Goal: Information Seeking & Learning: Learn about a topic

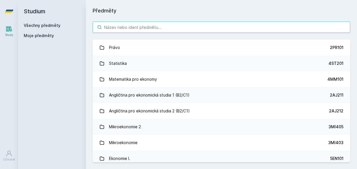
click at [209, 28] on input "search" at bounding box center [222, 26] width 258 height 11
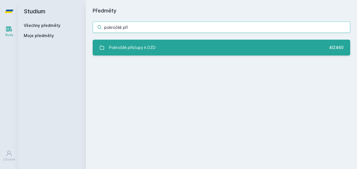
type input "pokročilé pří"
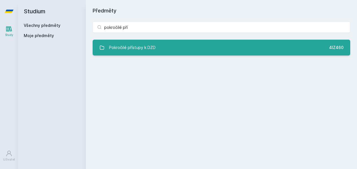
click at [167, 43] on link "Pokročilé přístupy k DZD 4IZ460" at bounding box center [222, 48] width 258 height 16
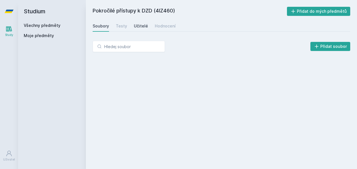
click at [139, 27] on div "Učitelé" at bounding box center [141, 26] width 14 height 6
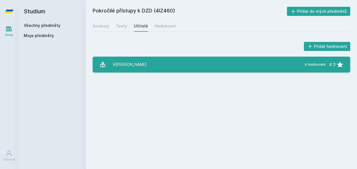
click at [133, 68] on link "R[PERSON_NAME][DATE] 4 hodnocení 4.3" at bounding box center [222, 64] width 258 height 16
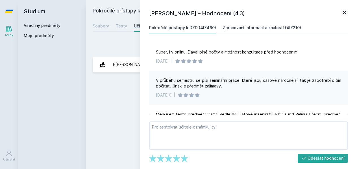
click at [252, 30] on div "Zpracování informací a znalostí (4IZ210)" at bounding box center [262, 28] width 78 height 6
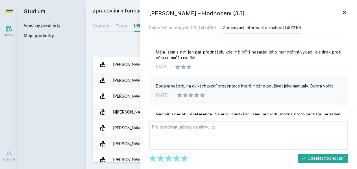
click at [344, 12] on icon at bounding box center [344, 12] width 3 height 3
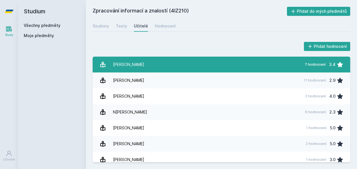
click at [234, 59] on link "[PERSON_NAME] 7 hodnocení 3.4" at bounding box center [222, 64] width 258 height 16
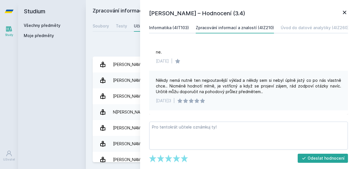
click at [182, 23] on link "Informatika (4IT103)" at bounding box center [169, 27] width 40 height 11
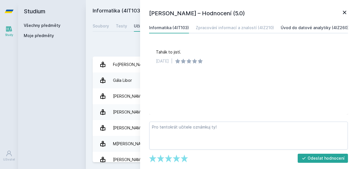
click at [292, 27] on div "Úvod do datové analytiky (4IZ260)" at bounding box center [315, 28] width 68 height 6
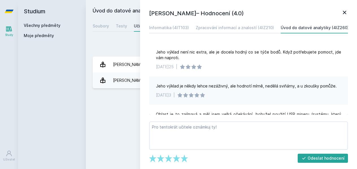
click at [121, 112] on div "Úvod do datové analytiky (4IZ260) Přidat do mých předmětů [GEOGRAPHIC_DATA] Tes…" at bounding box center [222, 84] width 258 height 155
click at [124, 32] on div "Úvod do datové analytiky (4IZ260) Přidat do mých předmětů [GEOGRAPHIC_DATA] Tes…" at bounding box center [222, 84] width 258 height 155
click at [343, 12] on icon at bounding box center [344, 12] width 7 height 7
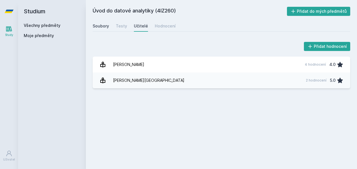
click at [103, 27] on div "Soubory" at bounding box center [101, 26] width 16 height 6
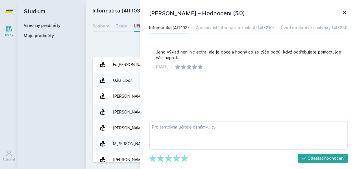
click at [113, 51] on div "Přidat hodnocení" at bounding box center [222, 46] width 258 height 11
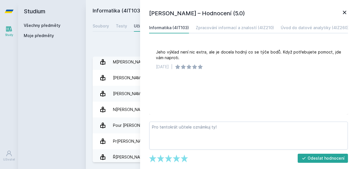
scroll to position [82, 0]
click at [347, 14] on icon at bounding box center [344, 12] width 7 height 7
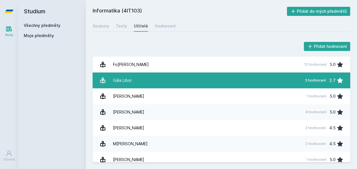
click at [182, 82] on link "Gála Libor 3 hodnocení 2.7" at bounding box center [222, 80] width 258 height 16
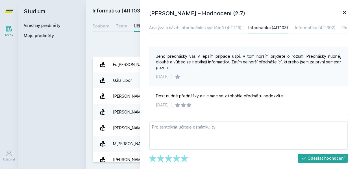
scroll to position [35, 0]
click at [314, 27] on div "Informatika (4IT302)" at bounding box center [315, 28] width 41 height 6
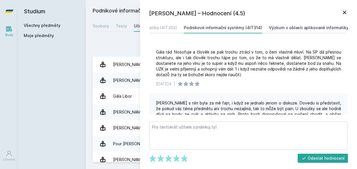
scroll to position [0, 161]
click at [303, 29] on div "Výzkum v oblasti aplikované informatiky a jeho prezentace (4IT412)" at bounding box center [333, 28] width 134 height 6
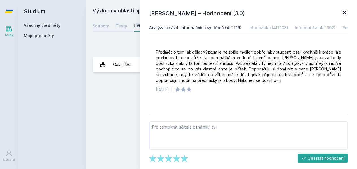
click at [230, 27] on div "Analýza a návrh informačních systémů (4IT216)" at bounding box center [195, 28] width 92 height 6
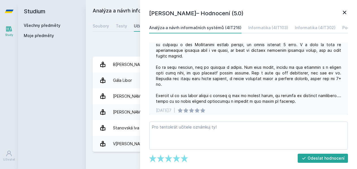
scroll to position [86, 0]
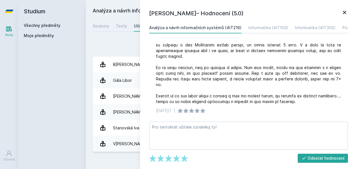
click at [344, 12] on icon at bounding box center [344, 12] width 3 height 3
